Goal: Obtain resource: Download file/media

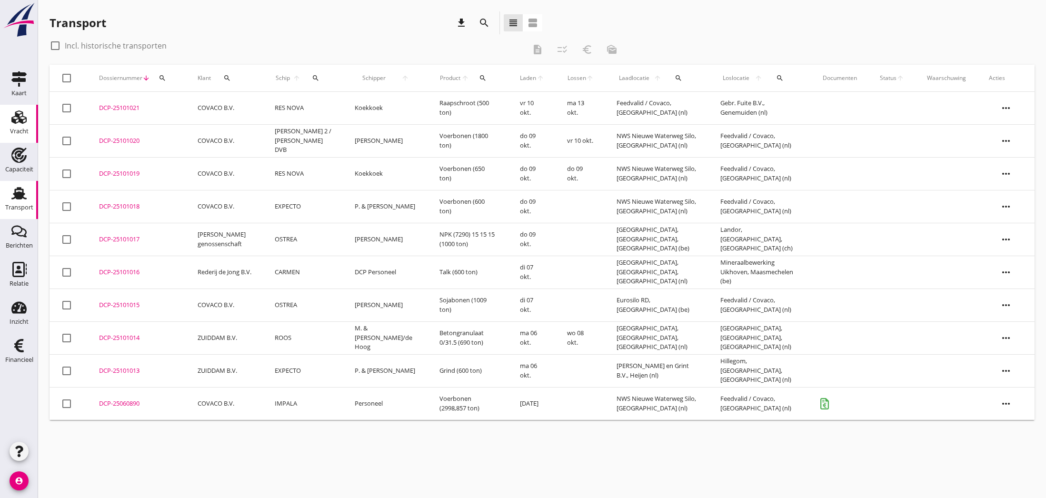
click at [17, 122] on icon "Vracht" at bounding box center [18, 117] width 15 height 15
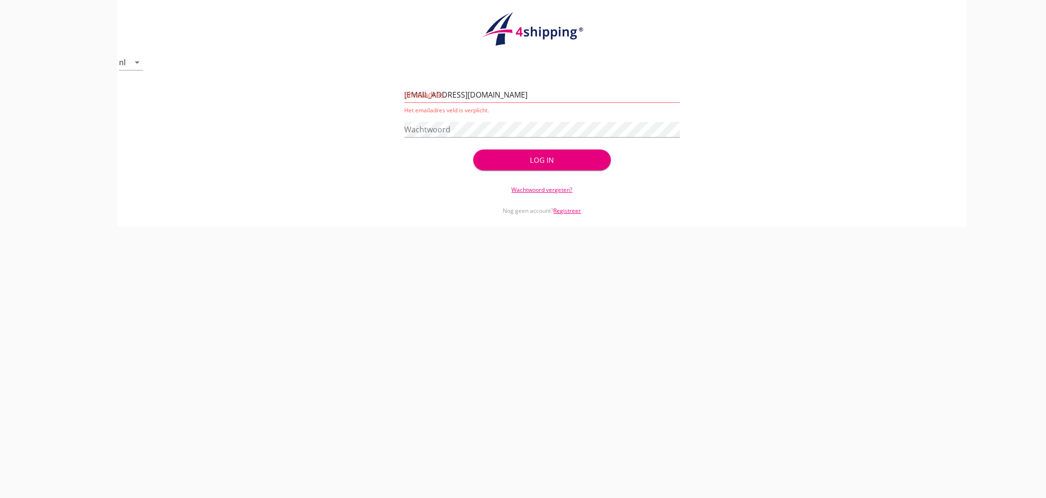
type input "[EMAIL_ADDRESS][DOMAIN_NAME]"
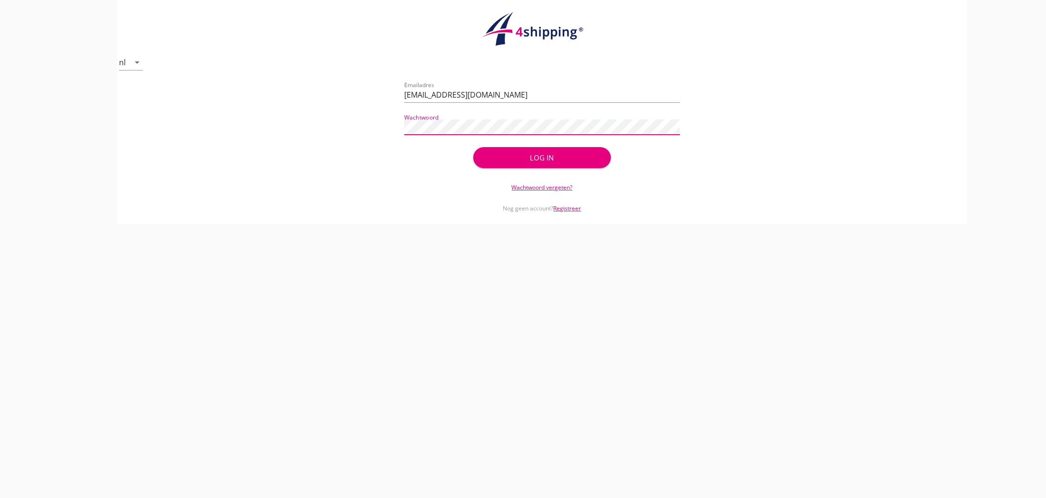
click at [530, 159] on div "Log in" at bounding box center [542, 157] width 107 height 11
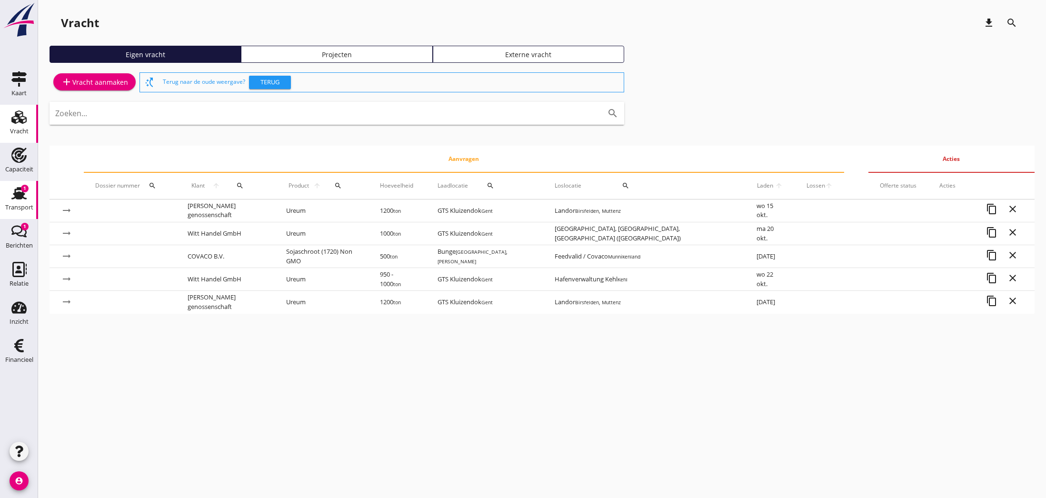
click at [21, 192] on icon "Transport" at bounding box center [18, 193] width 15 height 15
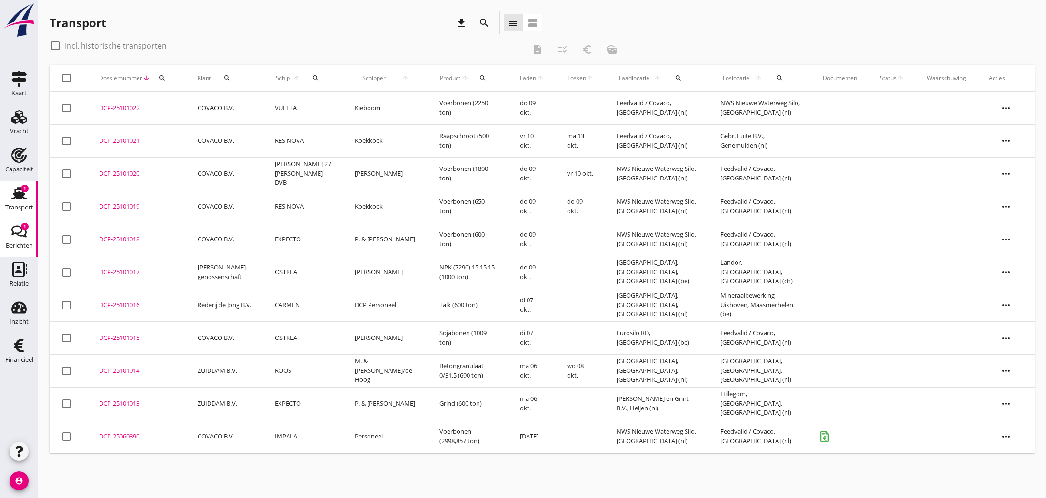
click at [18, 233] on use at bounding box center [18, 232] width 15 height 12
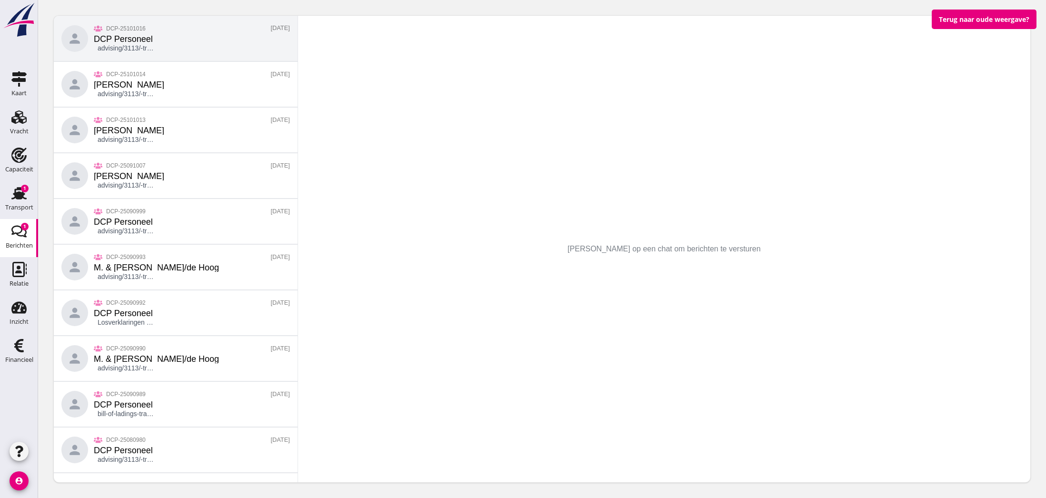
click at [107, 38] on div "DCP Personeel" at bounding box center [124, 39] width 61 height 9
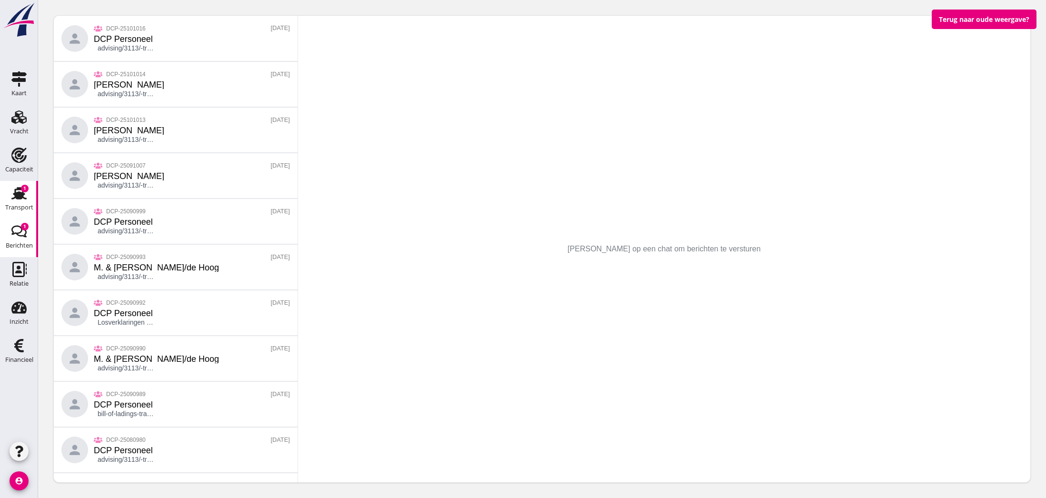
click at [24, 196] on icon "Transport" at bounding box center [18, 193] width 15 height 15
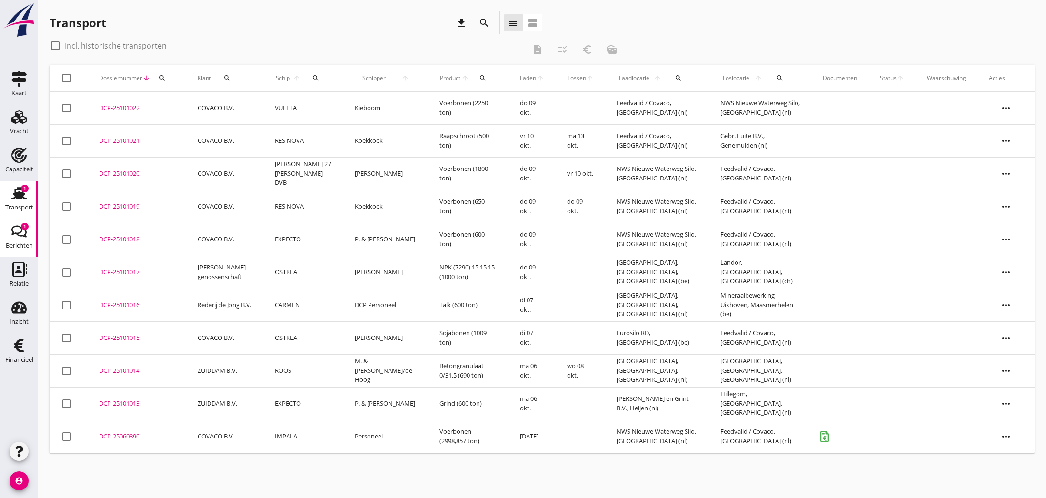
click at [20, 231] on icon "Berichten" at bounding box center [18, 231] width 15 height 15
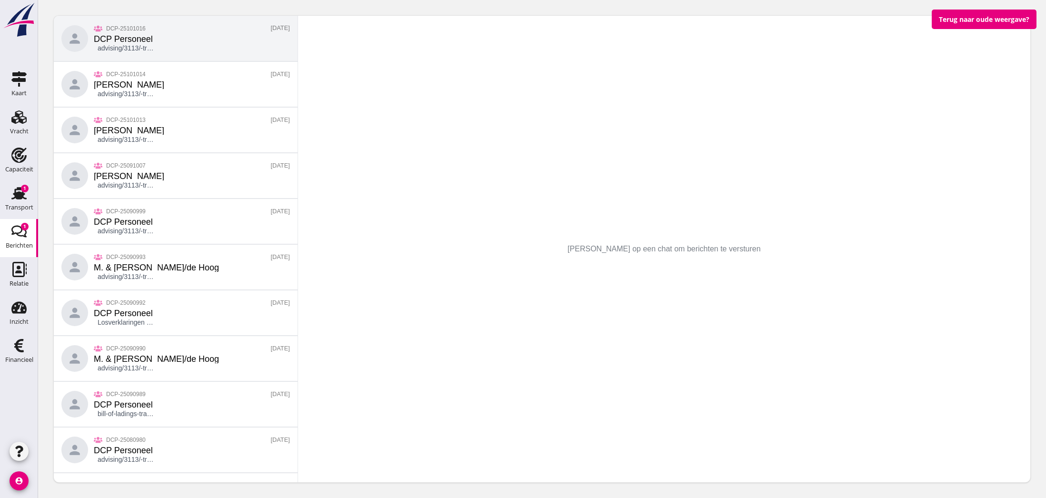
click at [130, 39] on div "DCP Personeel" at bounding box center [124, 39] width 61 height 9
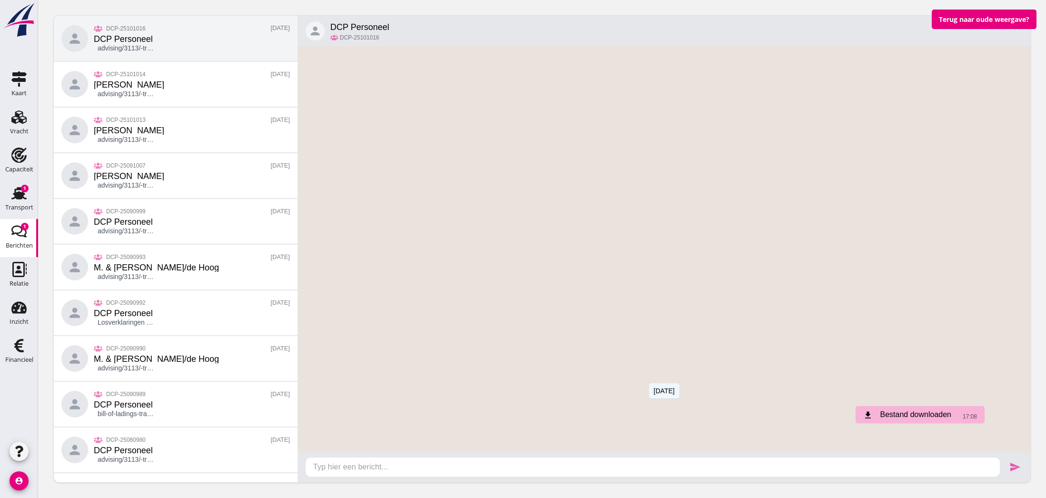
click at [886, 414] on div "download Bestand downloaden" at bounding box center [907, 414] width 88 height 11
click at [868, 416] on icon "download" at bounding box center [868, 415] width 10 height 10
click at [20, 193] on use at bounding box center [18, 193] width 15 height 12
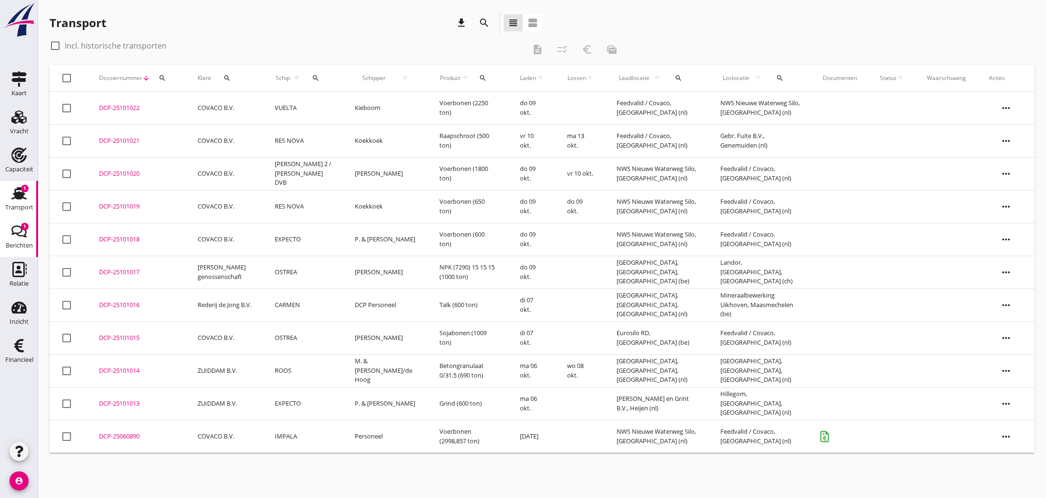
click at [13, 227] on use at bounding box center [18, 232] width 15 height 12
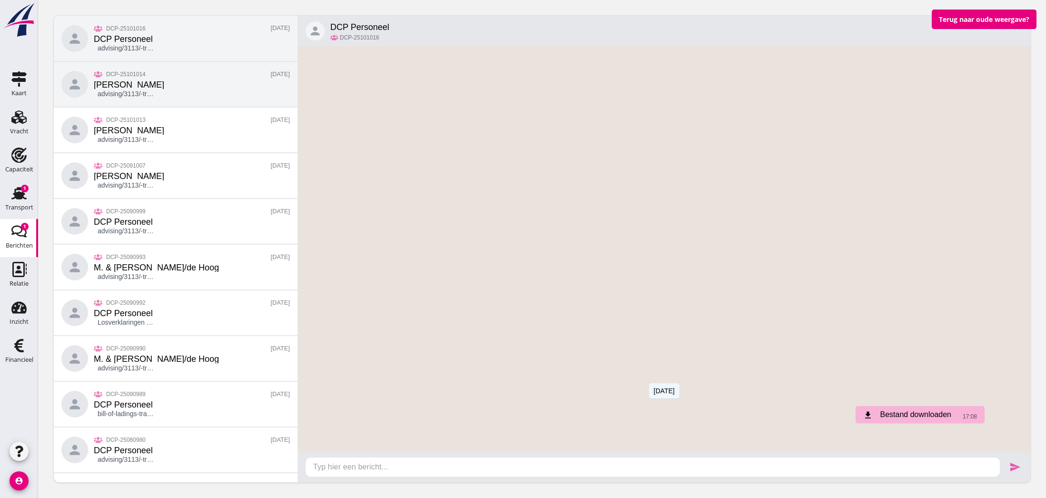
click at [120, 92] on p "advising/3113/-transport-informatie-1759416570.pdf" at bounding box center [124, 94] width 61 height 10
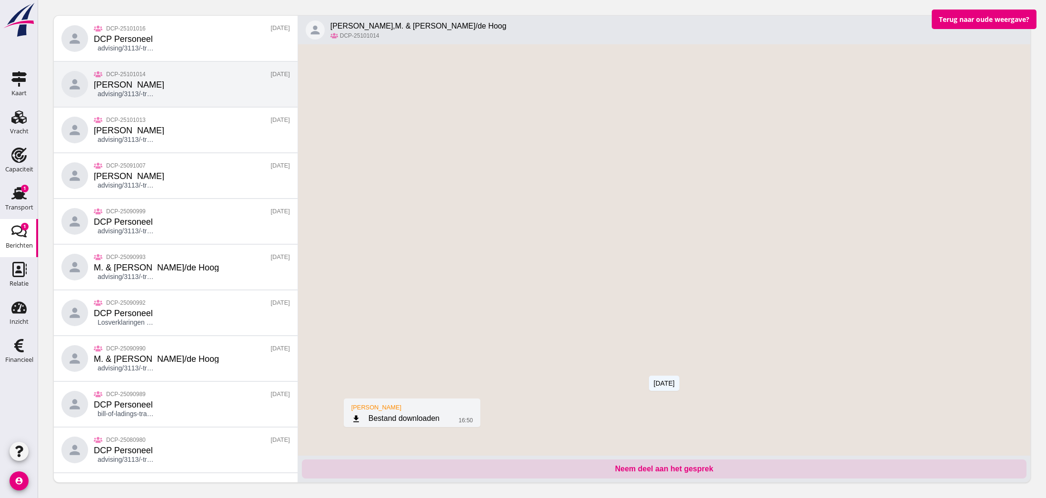
click at [398, 417] on div "download Bestand downloaden" at bounding box center [395, 418] width 88 height 11
click at [22, 196] on use at bounding box center [18, 193] width 15 height 12
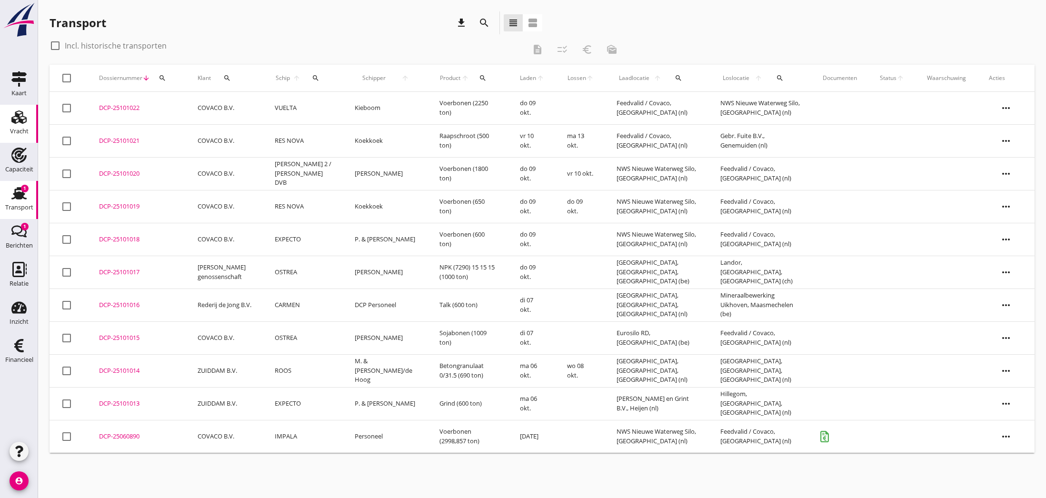
click at [20, 121] on use at bounding box center [18, 116] width 15 height 13
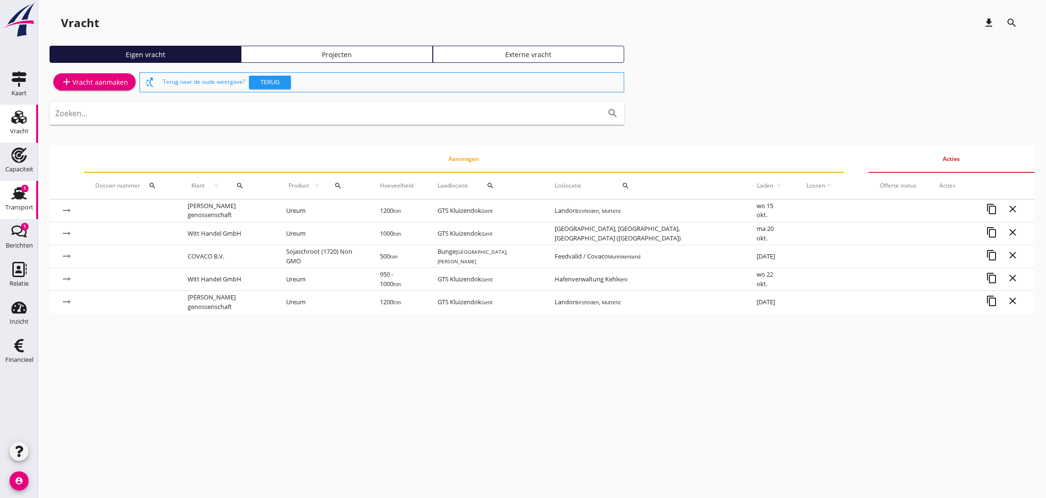
click at [18, 192] on use at bounding box center [18, 193] width 15 height 12
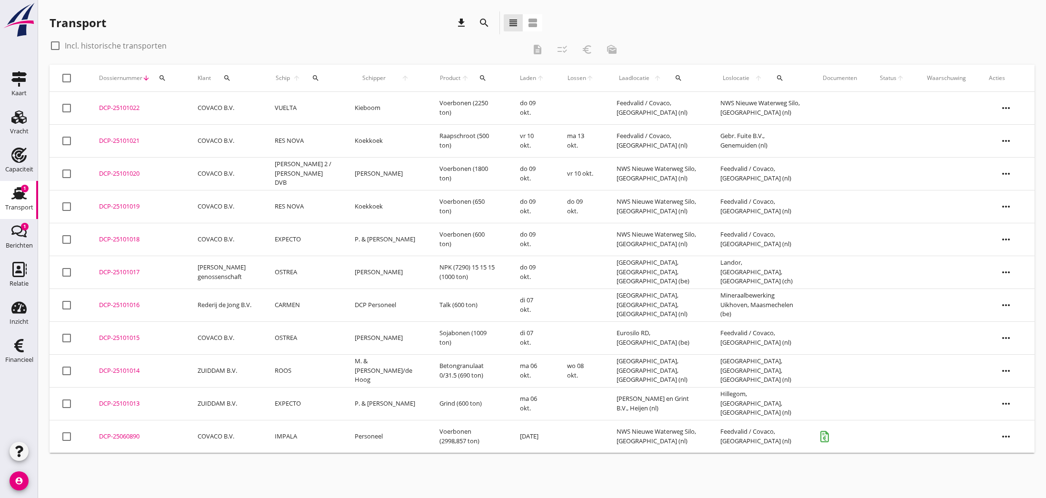
click at [113, 304] on div "DCP-25101016" at bounding box center [137, 305] width 76 height 10
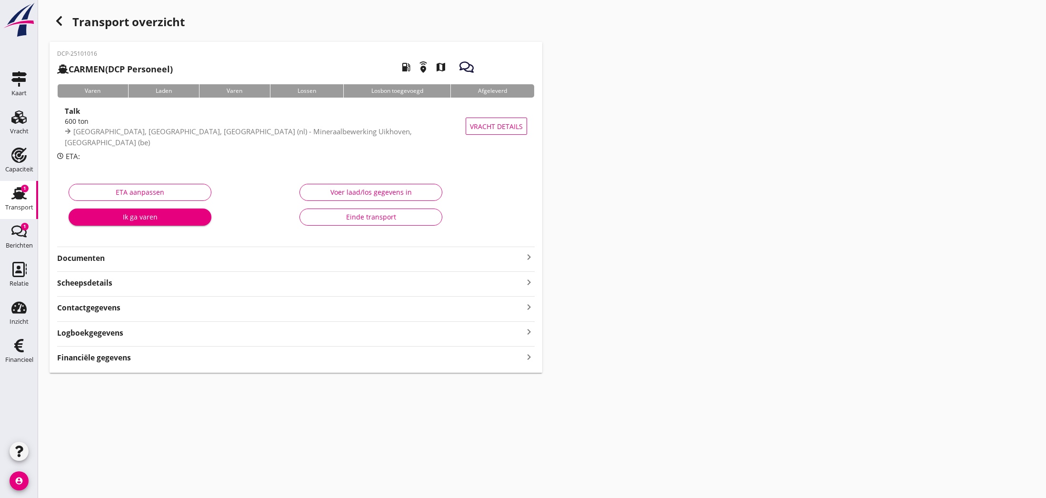
click at [528, 256] on icon "keyboard_arrow_right" at bounding box center [528, 256] width 11 height 11
